Goal: Task Accomplishment & Management: Manage account settings

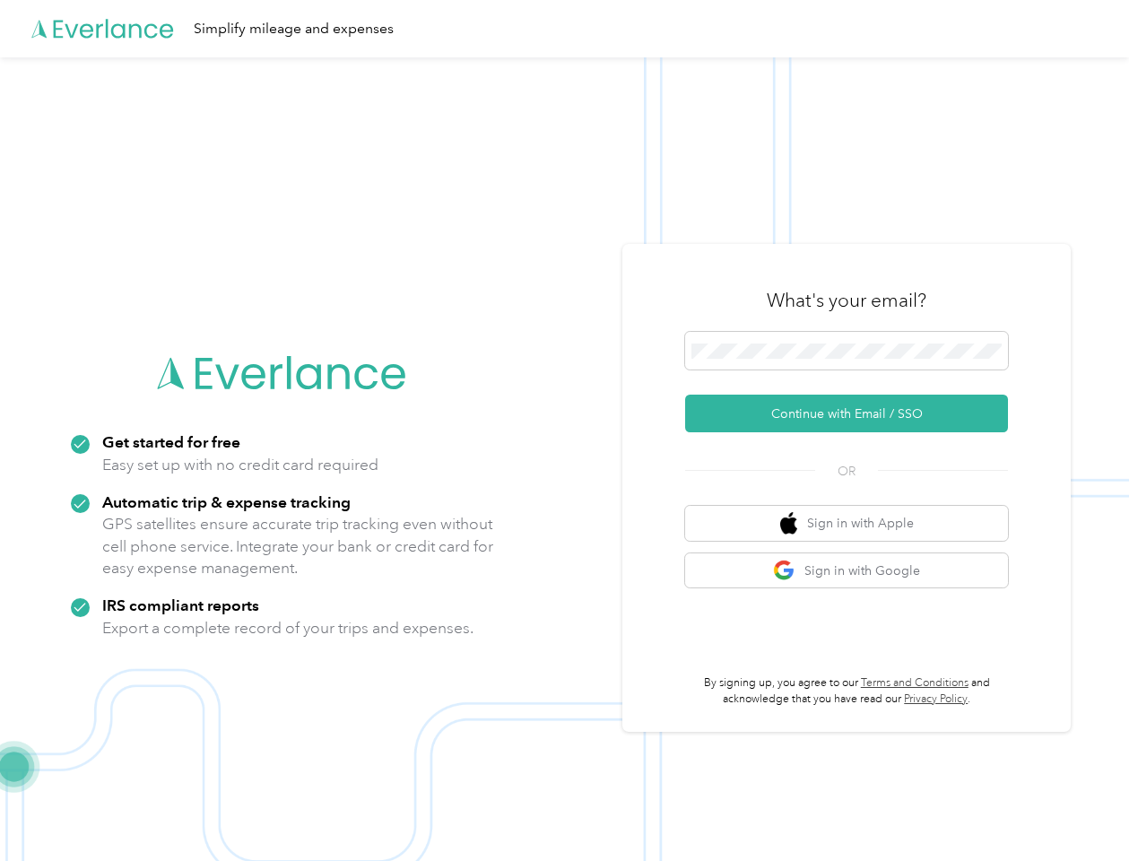
click at [569, 430] on img at bounding box center [564, 487] width 1129 height 861
click at [569, 29] on div "Simplify mileage and expenses" at bounding box center [564, 28] width 1129 height 57
click at [854, 413] on button "Continue with Email / SSO" at bounding box center [846, 414] width 323 height 38
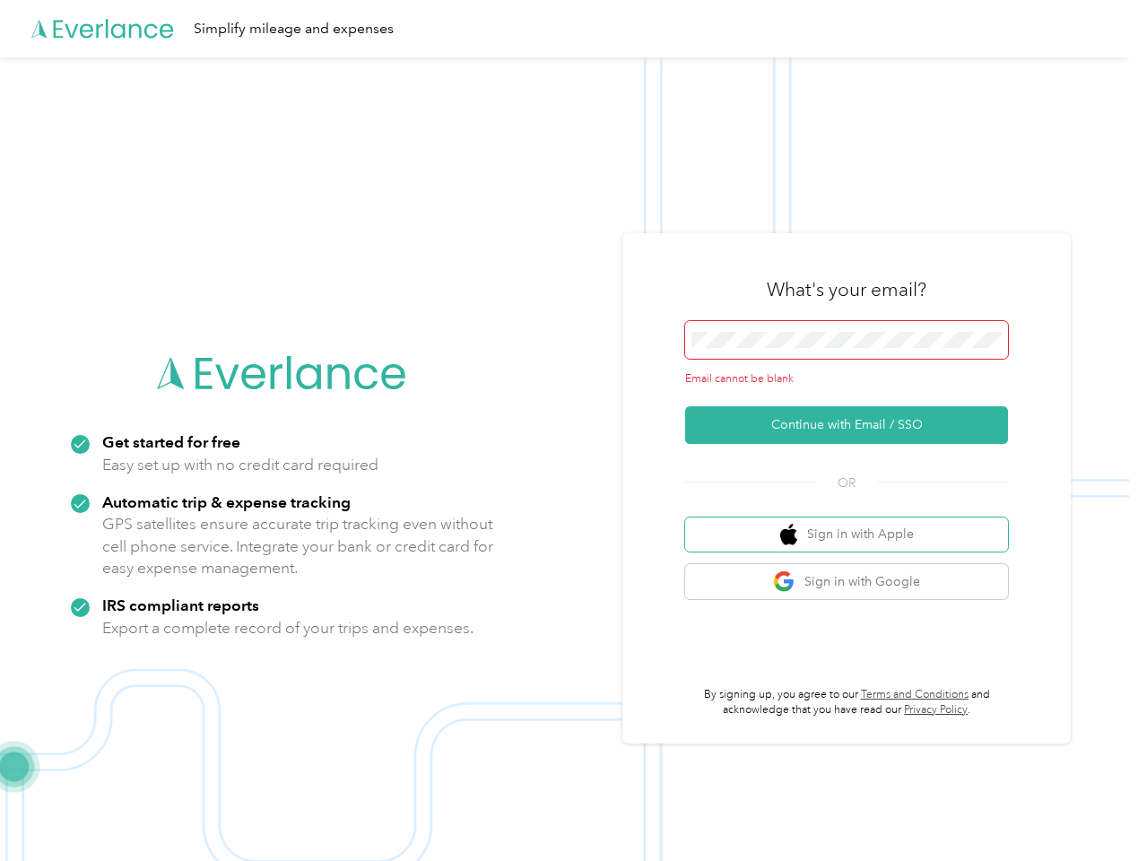
click at [854, 523] on button "Sign in with Apple" at bounding box center [846, 534] width 323 height 35
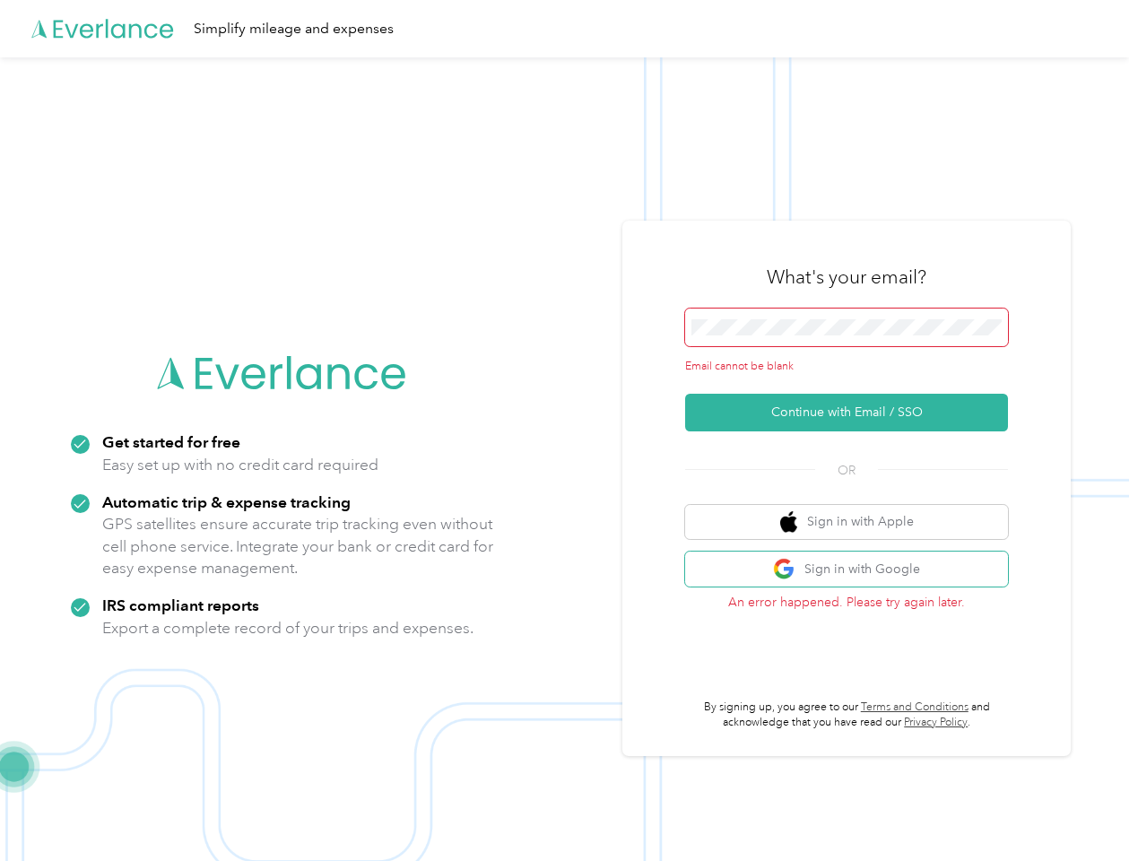
click at [854, 570] on button "Sign in with Google" at bounding box center [846, 569] width 323 height 35
